Goal: Information Seeking & Learning: Understand process/instructions

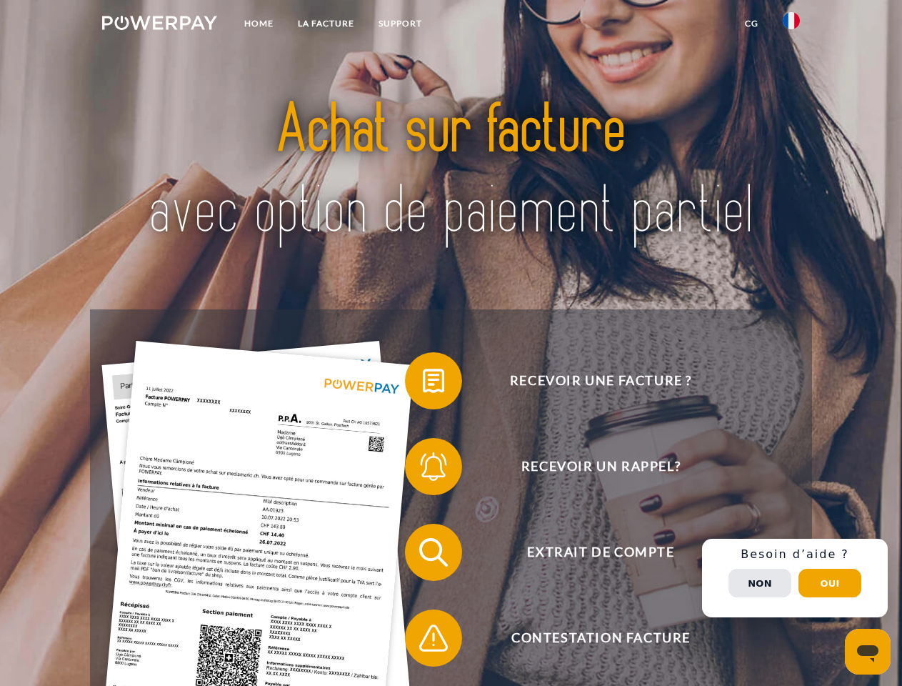
click at [159, 25] on img at bounding box center [159, 23] width 115 height 14
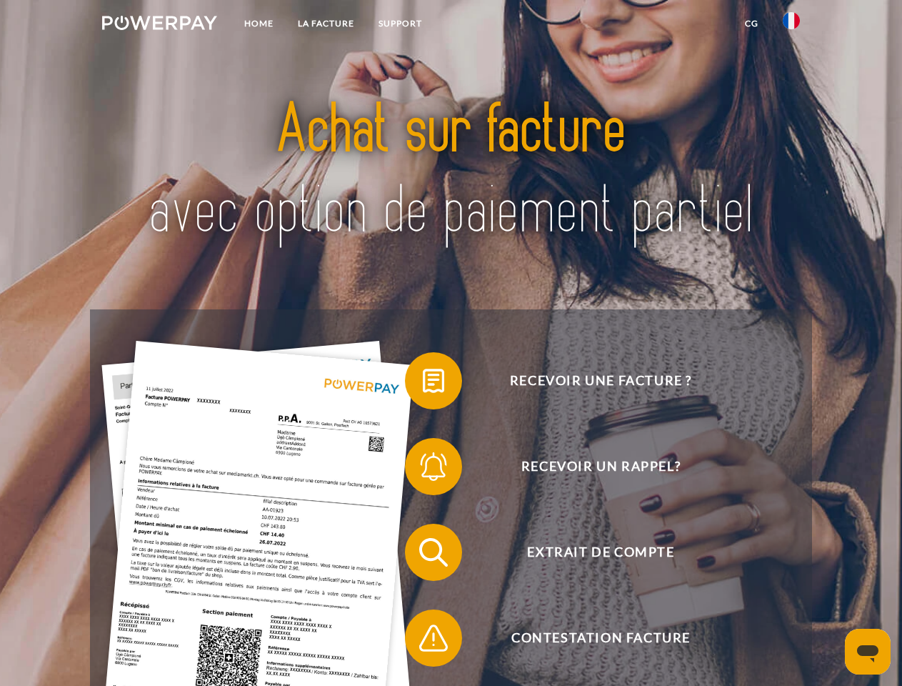
click at [792, 25] on img at bounding box center [791, 20] width 17 height 17
click at [752, 24] on link "CG" at bounding box center [752, 24] width 38 height 26
click at [423, 384] on span at bounding box center [412, 380] width 71 height 71
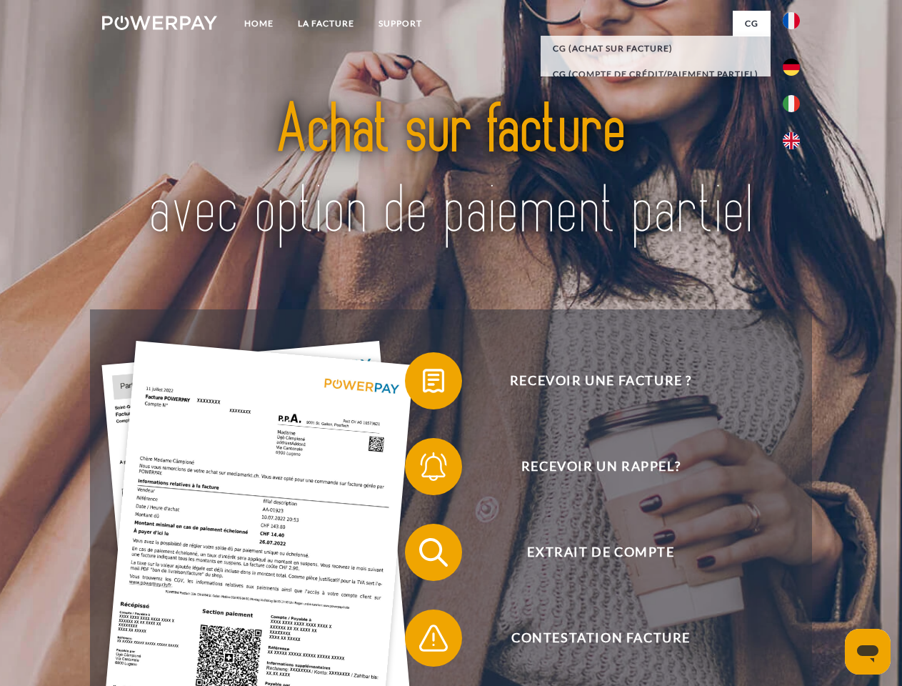
click at [423, 469] on span at bounding box center [412, 466] width 71 height 71
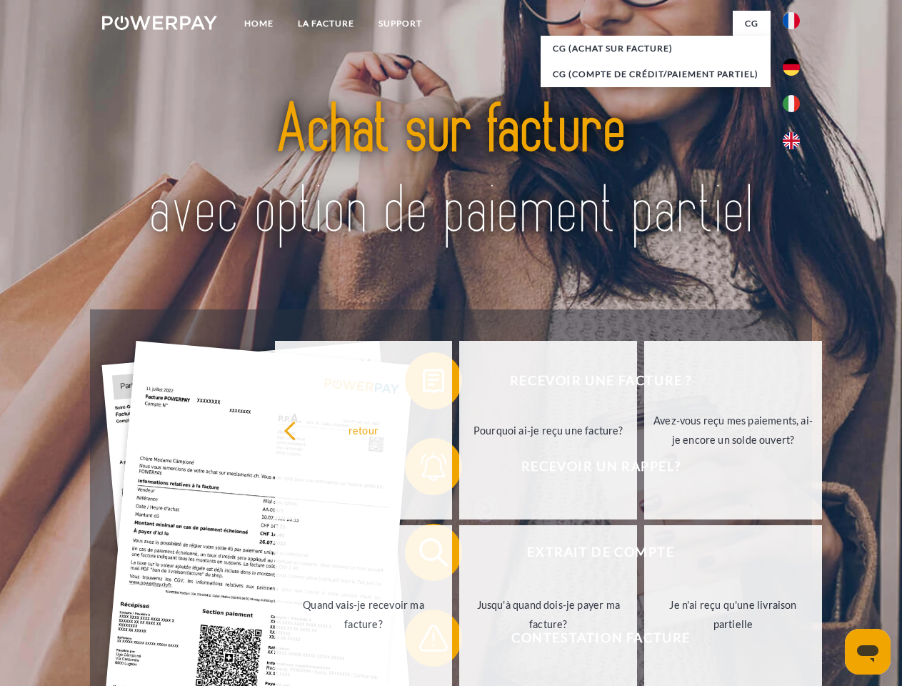
click at [459, 555] on link "Jusqu'à quand dois-je payer ma facture?" at bounding box center [548, 614] width 178 height 179
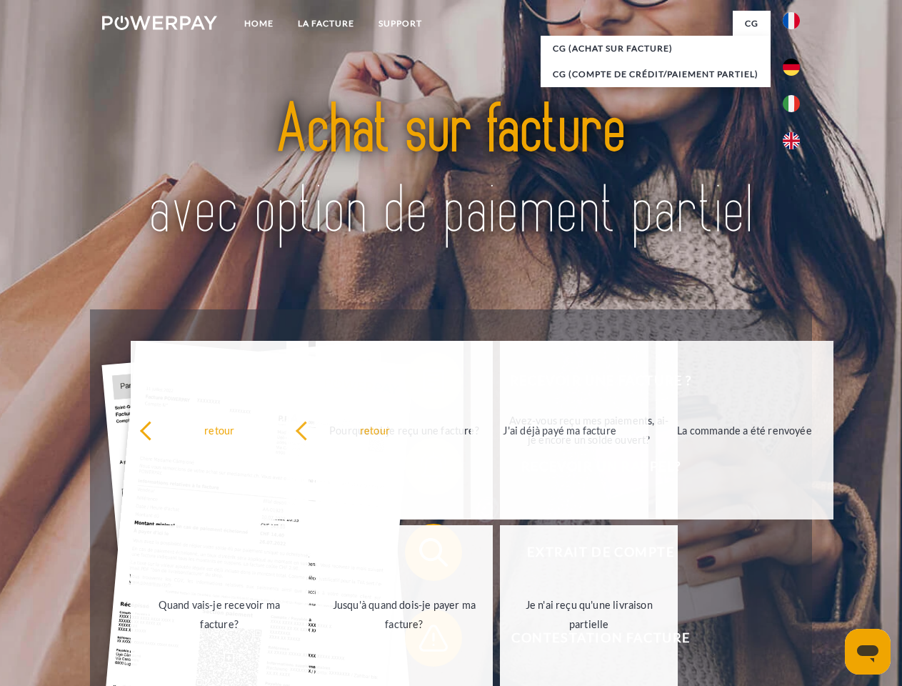
click at [423, 641] on span at bounding box center [412, 637] width 71 height 71
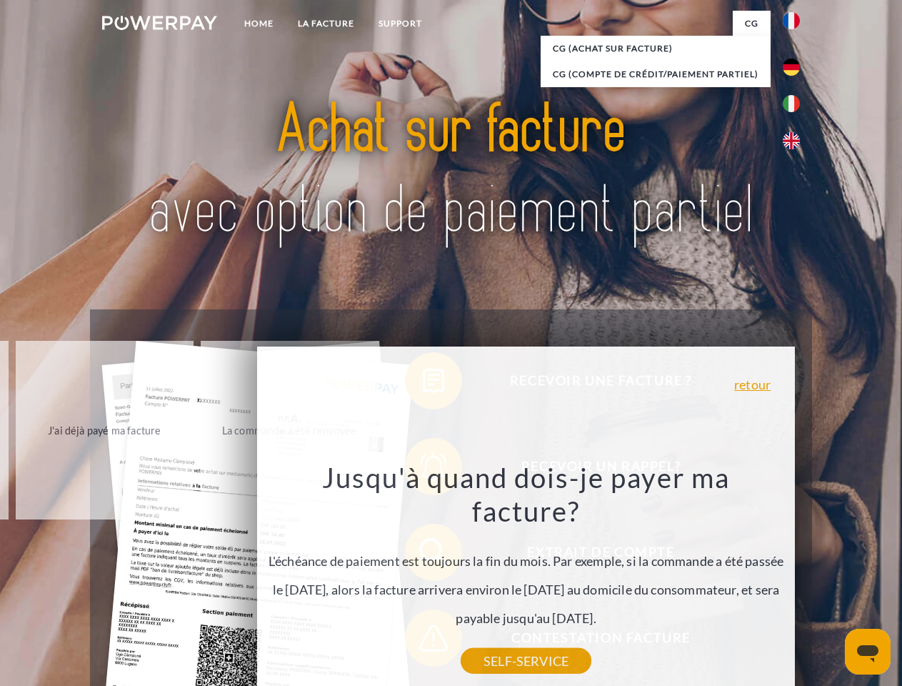
click at [795, 578] on div "Recevoir une facture ? Recevoir un rappel? Extrait de compte retour" at bounding box center [451, 595] width 722 height 572
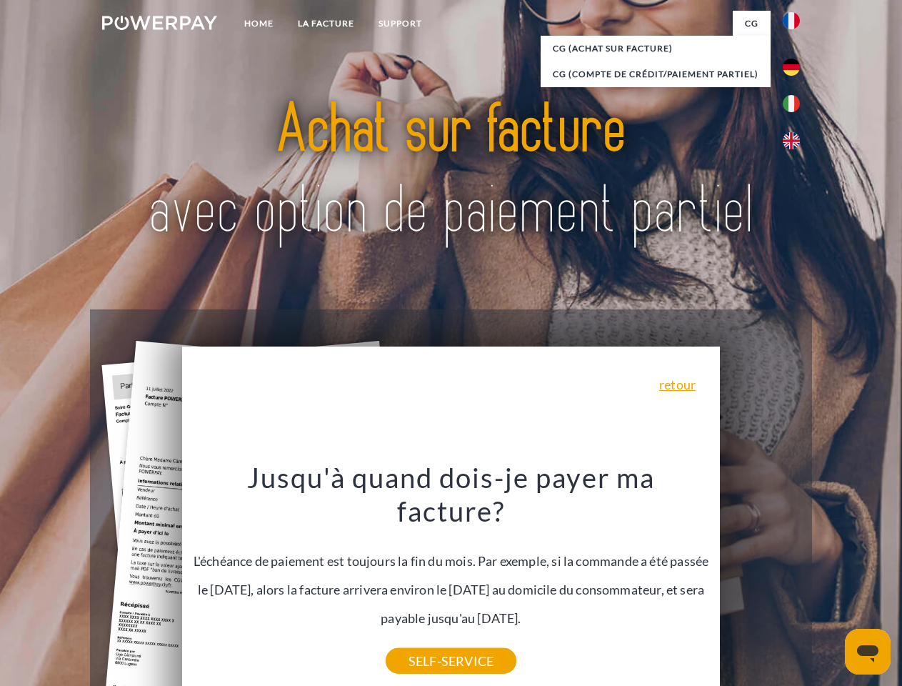
click at [760, 581] on span "Extrait de compte" at bounding box center [601, 552] width 350 height 57
click at [830, 583] on header "Home LA FACTURE Support" at bounding box center [451, 493] width 902 height 987
